Goal: Transaction & Acquisition: Subscribe to service/newsletter

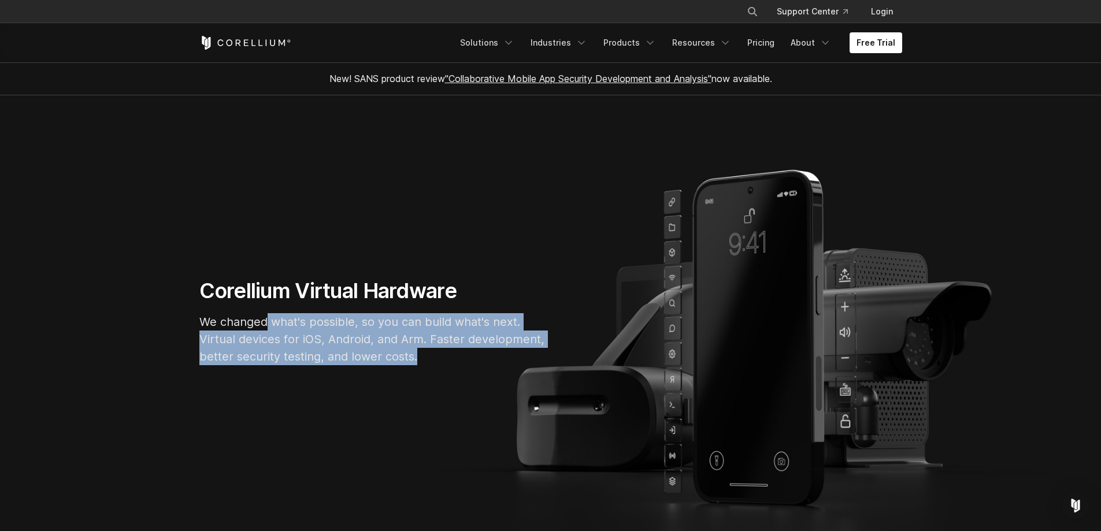
click at [460, 356] on p "We changed what's possible, so you can build what's next. Virtual devices for i…" at bounding box center [372, 339] width 347 height 52
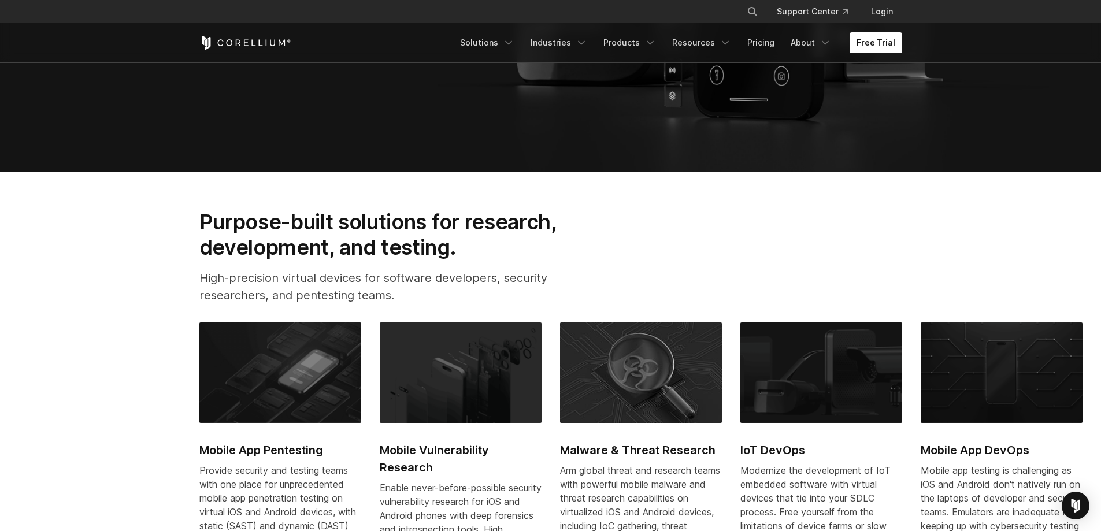
scroll to position [578, 0]
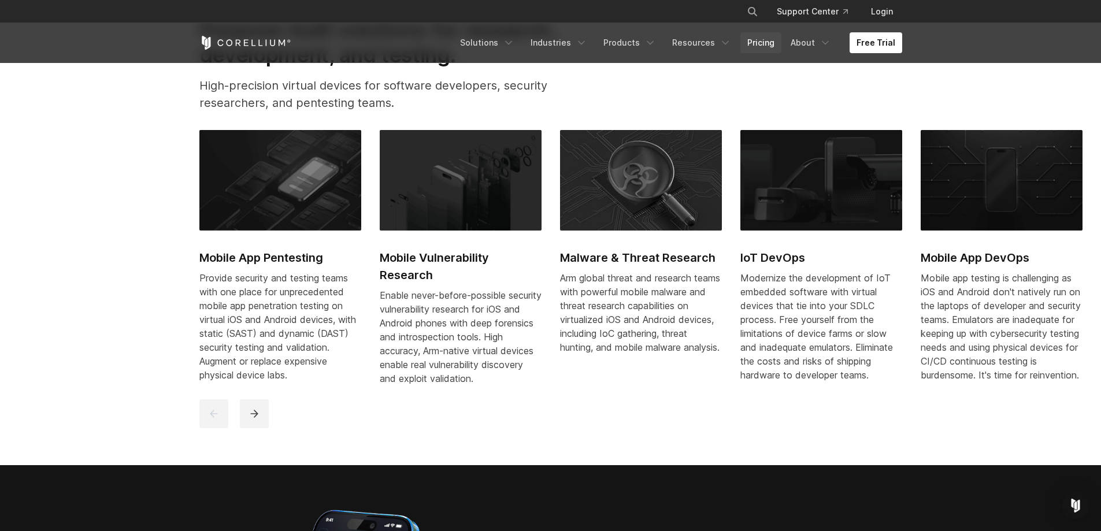
click at [764, 44] on link "Pricing" at bounding box center [761, 42] width 41 height 21
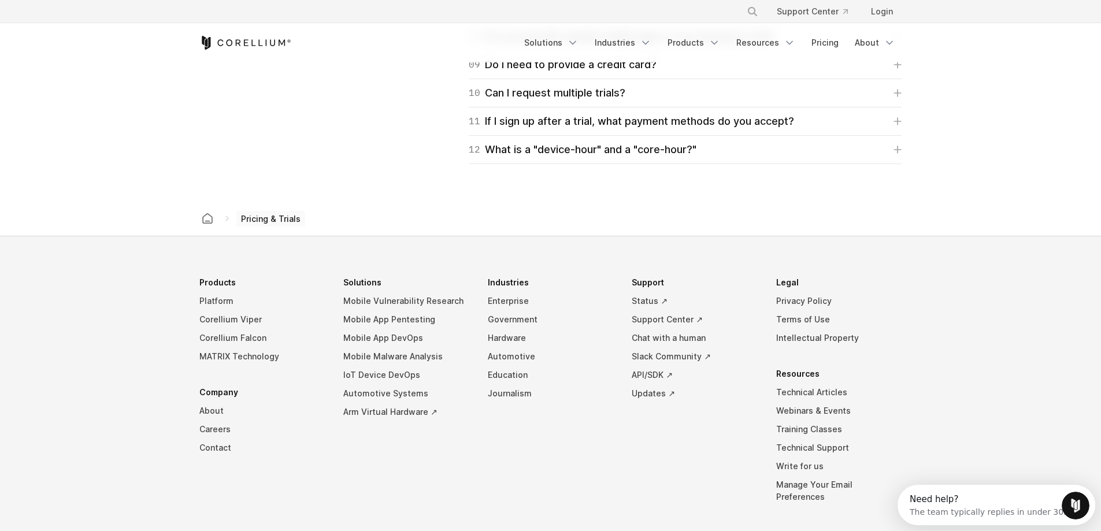
scroll to position [1927, 0]
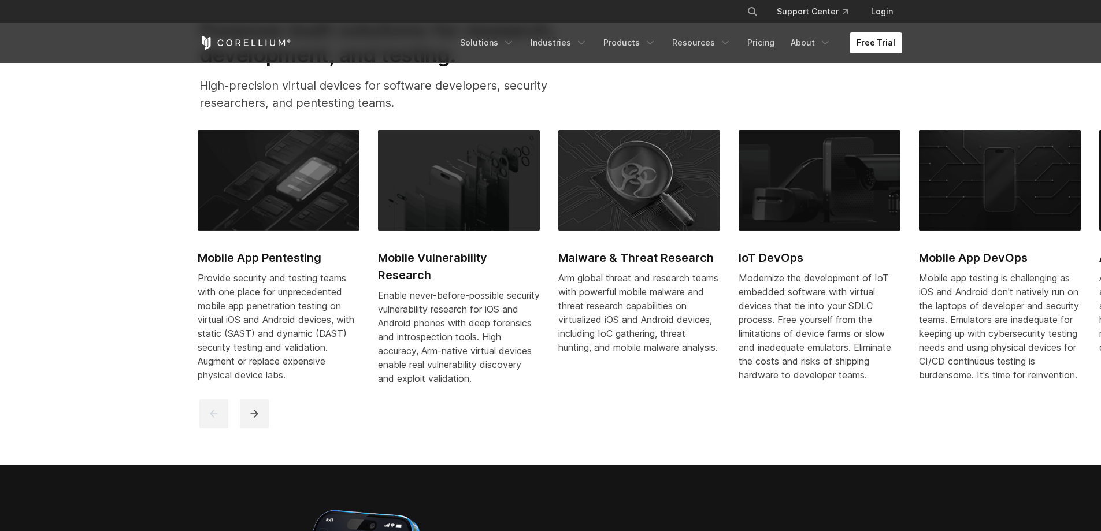
drag, startPoint x: 437, startPoint y: 353, endPoint x: 427, endPoint y: 354, distance: 9.8
